Goal: Task Accomplishment & Management: Manage account settings

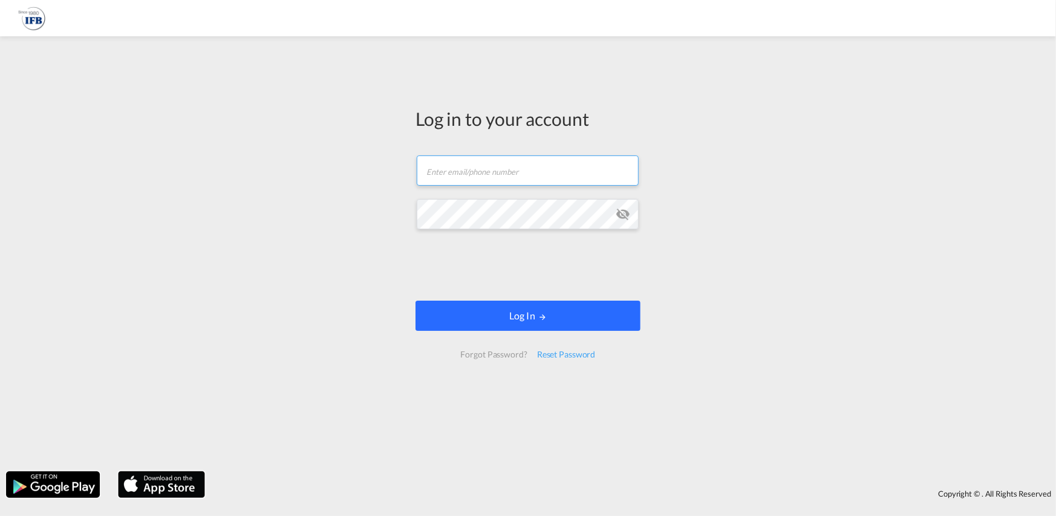
type input "[PERSON_NAME][EMAIL_ADDRESS][PERSON_NAME][DOMAIN_NAME]"
click at [598, 319] on button "Log In" at bounding box center [527, 316] width 225 height 30
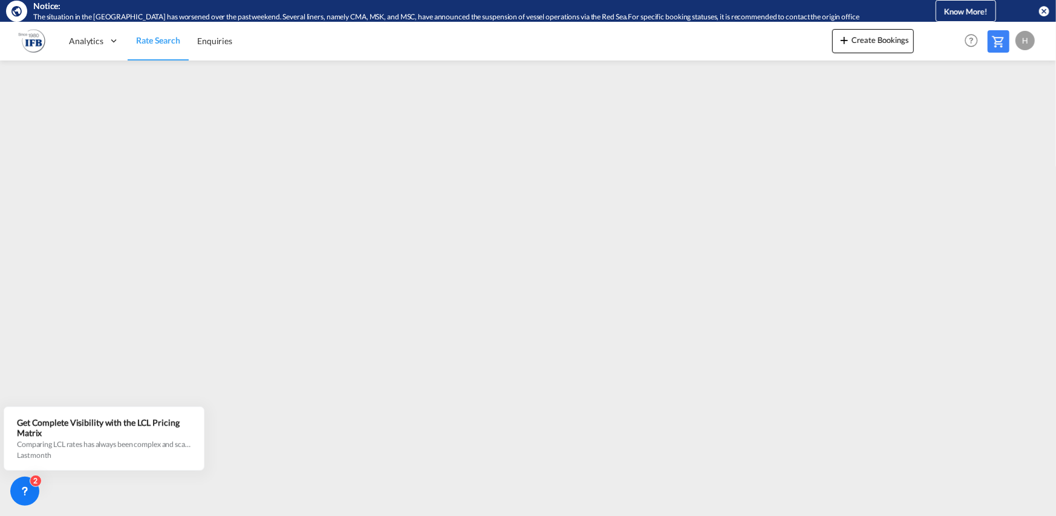
click at [1024, 40] on div "H" at bounding box center [1024, 40] width 19 height 19
click at [1000, 117] on button "Logout" at bounding box center [1011, 114] width 79 height 24
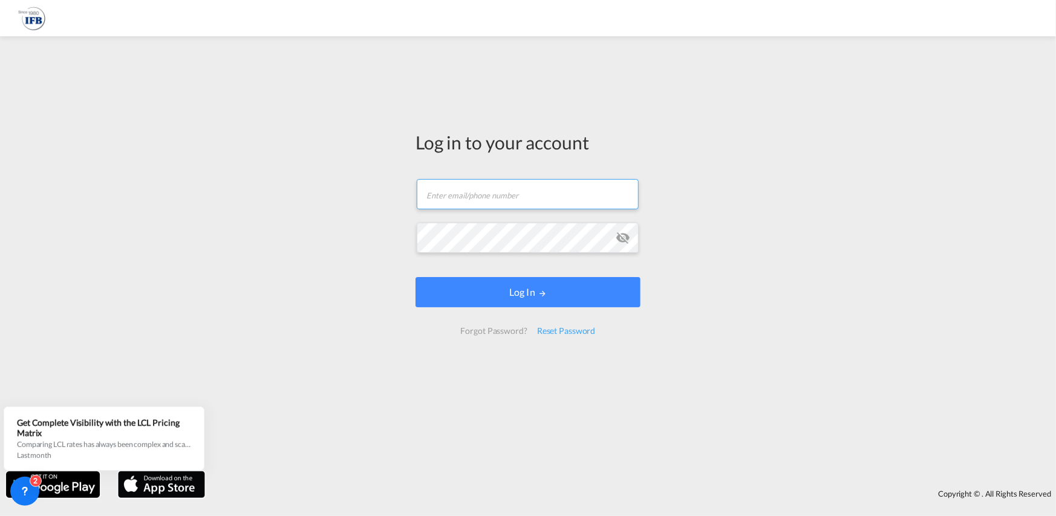
type input "hieu.pham@ifbhamburg.de"
